Goal: Task Accomplishment & Management: Manage account settings

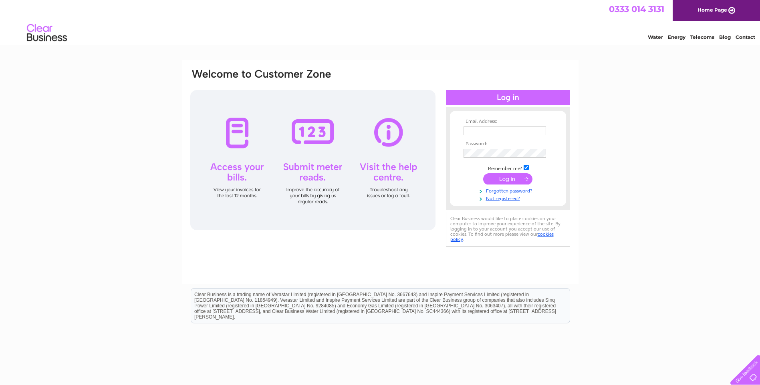
type input "[EMAIL_ADDRESS][DOMAIN_NAME]"
click at [496, 179] on input "submit" at bounding box center [507, 179] width 49 height 11
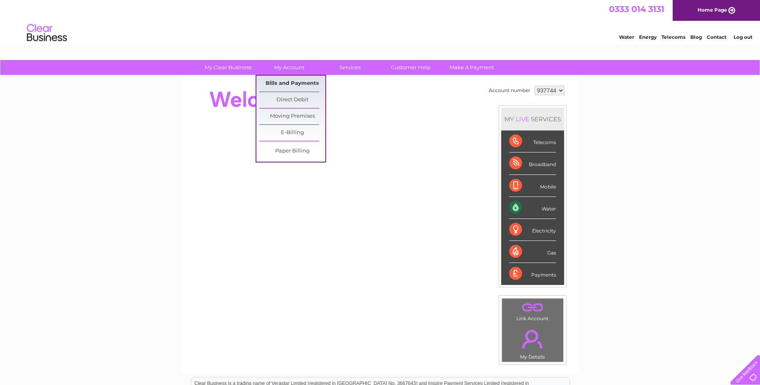
click at [301, 84] on link "Bills and Payments" at bounding box center [292, 84] width 66 height 16
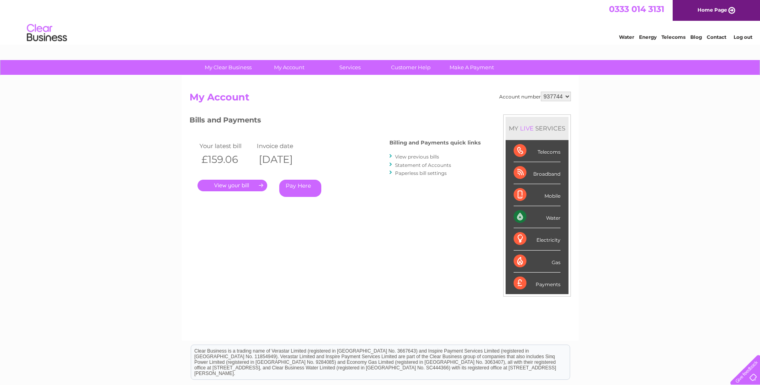
click at [231, 187] on link "." at bounding box center [233, 186] width 70 height 12
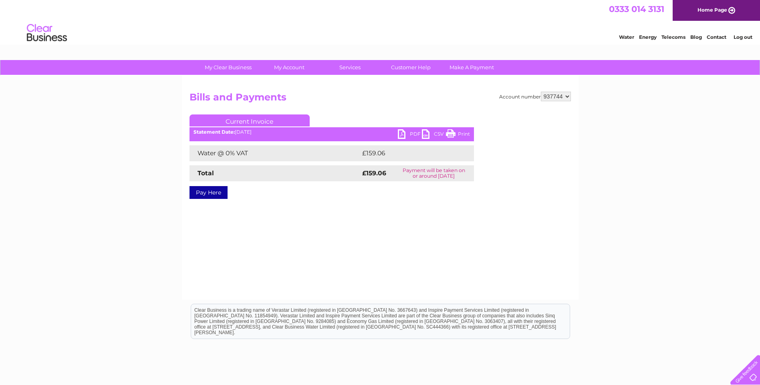
click at [410, 135] on link "PDF" at bounding box center [410, 135] width 24 height 12
